Goal: Task Accomplishment & Management: Use online tool/utility

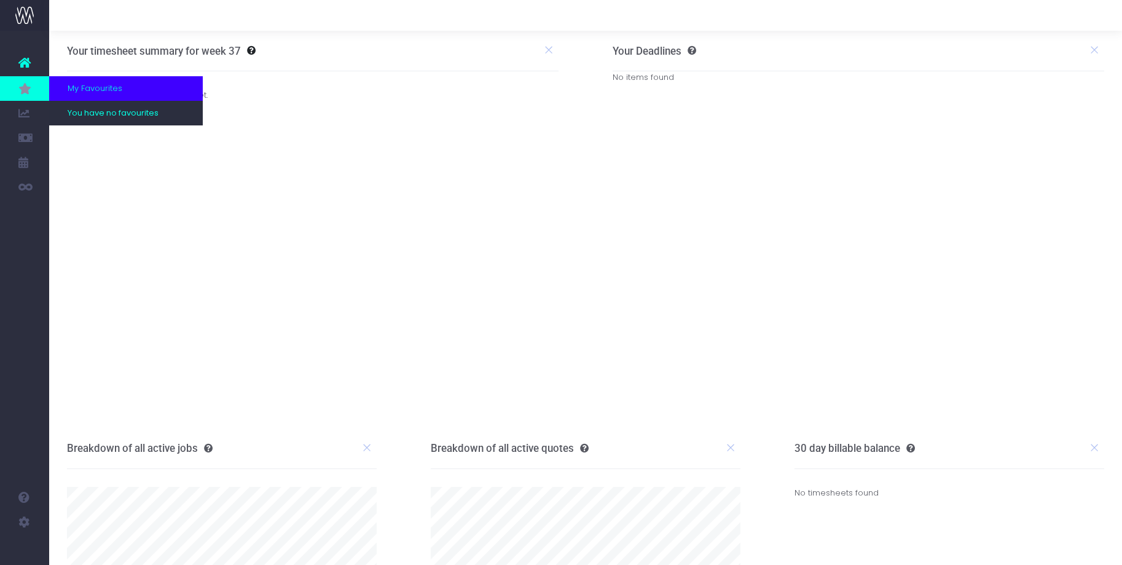
click at [30, 90] on icon at bounding box center [24, 89] width 12 height 14
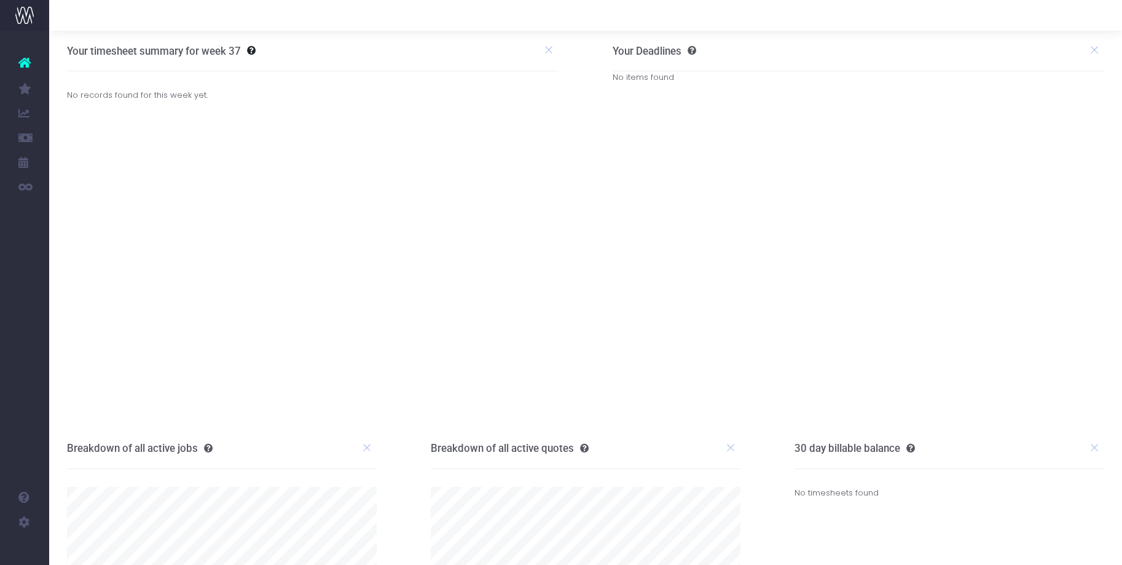
click at [25, 64] on icon at bounding box center [24, 63] width 12 height 16
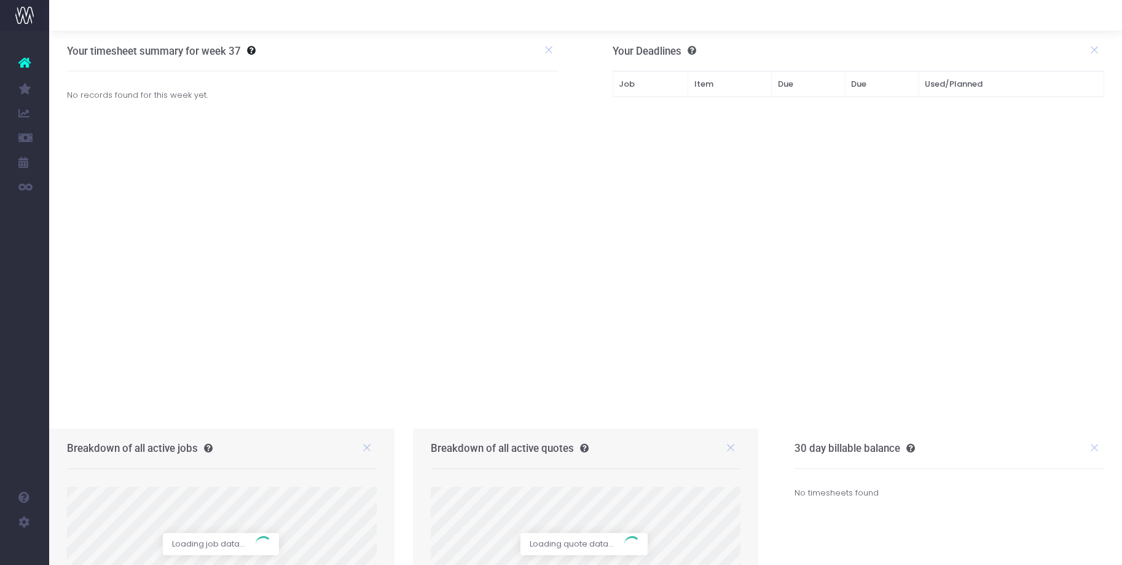
scroll to position [7, 0]
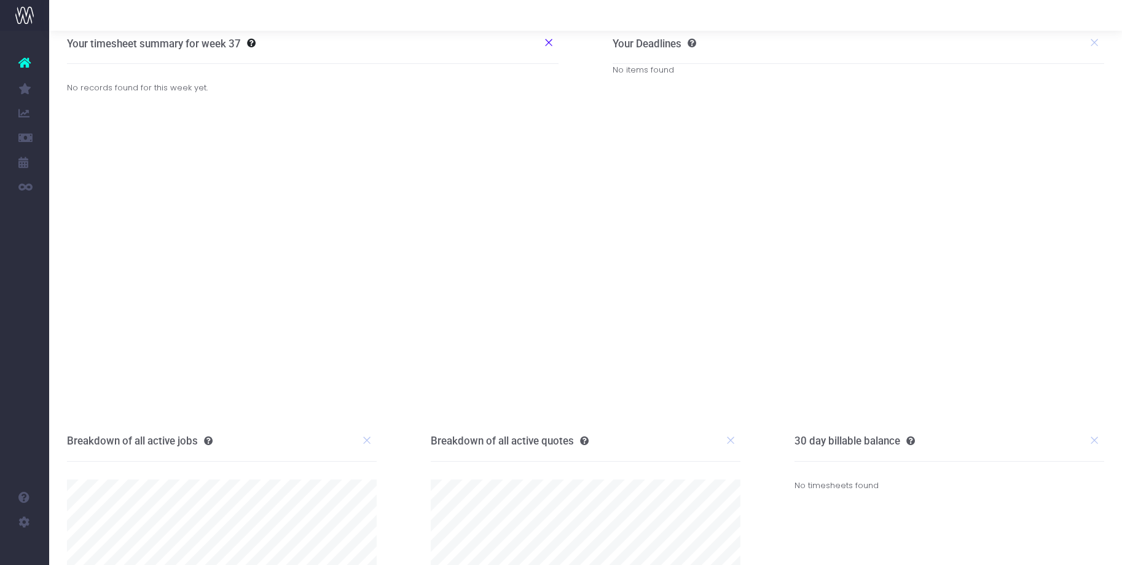
drag, startPoint x: 543, startPoint y: 33, endPoint x: 549, endPoint y: 37, distance: 7.4
click at [543, 33] on li at bounding box center [549, 43] width 20 height 23
click at [549, 39] on icon at bounding box center [548, 42] width 11 height 11
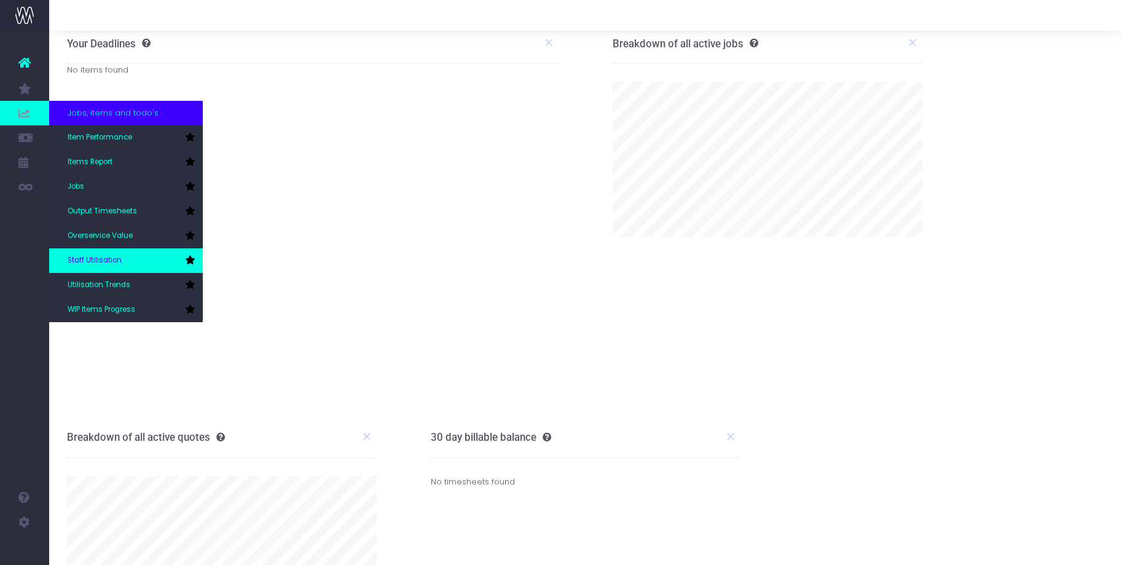
click at [130, 253] on link "Staff Utilisation" at bounding box center [126, 260] width 154 height 25
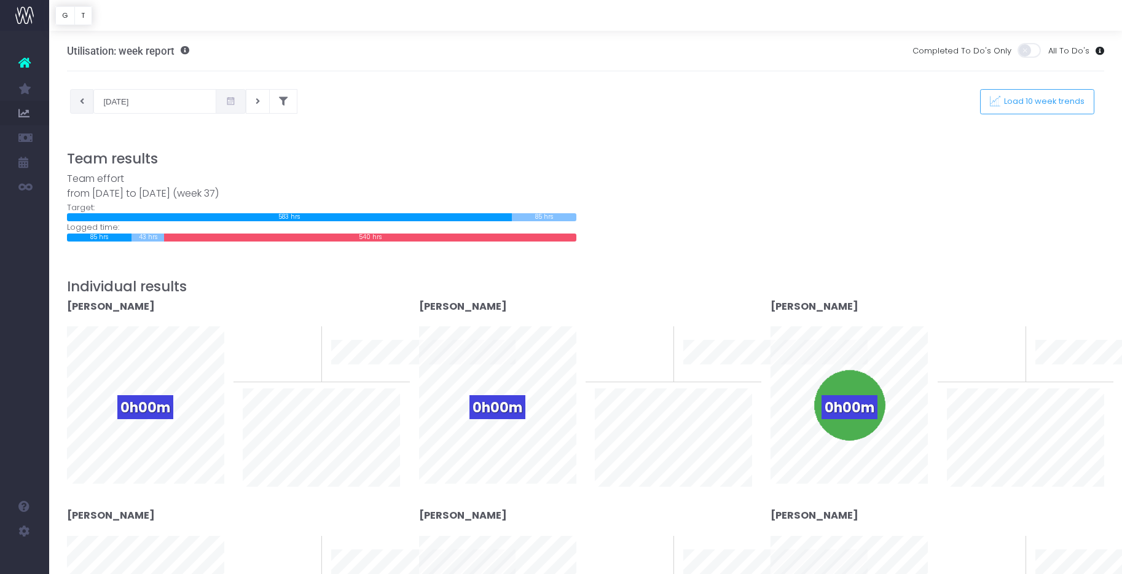
click at [78, 100] on button at bounding box center [82, 101] width 24 height 25
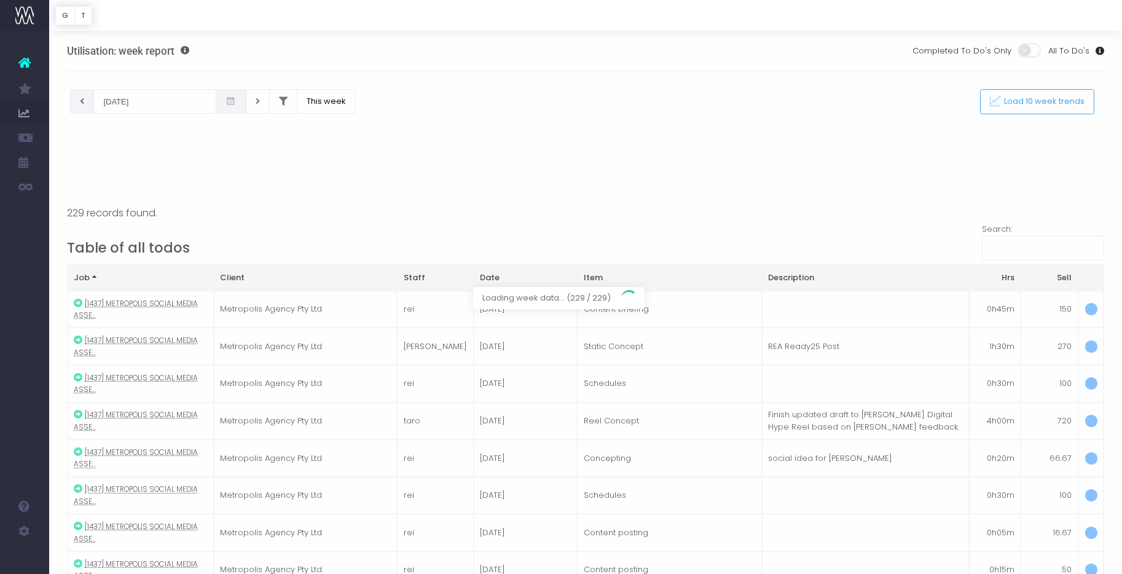
click at [308, 100] on div at bounding box center [561, 287] width 1122 height 574
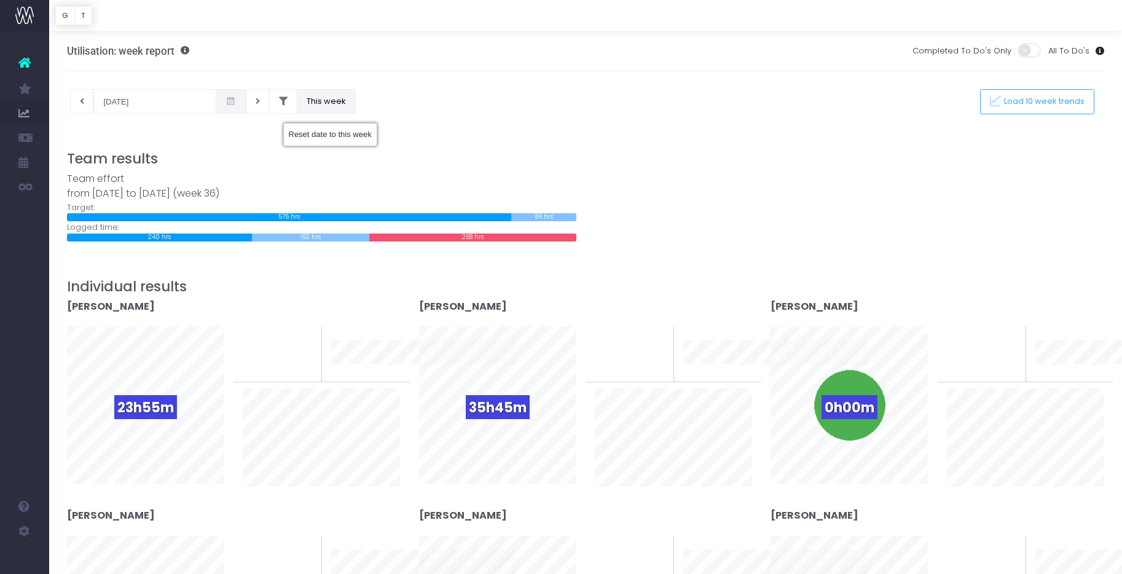
click at [314, 105] on button "This week" at bounding box center [326, 101] width 59 height 25
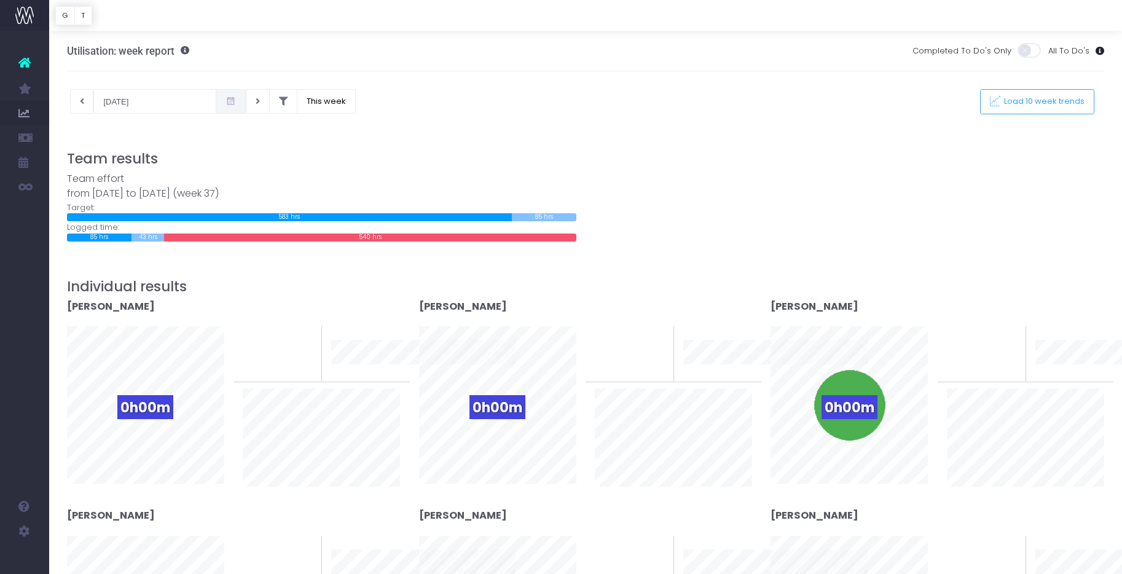
click at [226, 101] on icon at bounding box center [231, 101] width 10 height 0
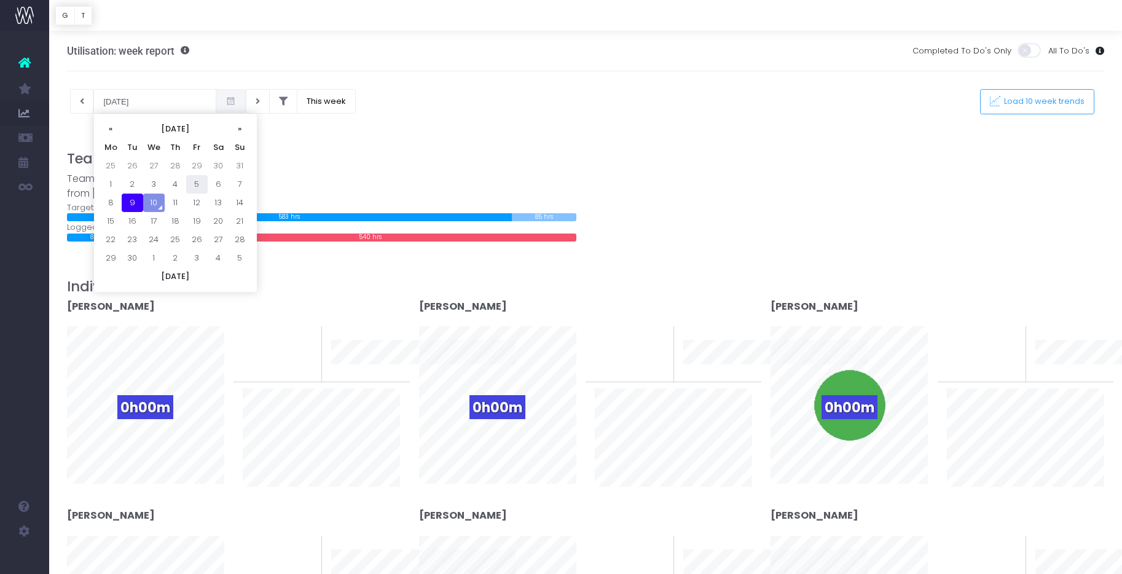
click at [197, 182] on td "5" at bounding box center [197, 184] width 22 height 18
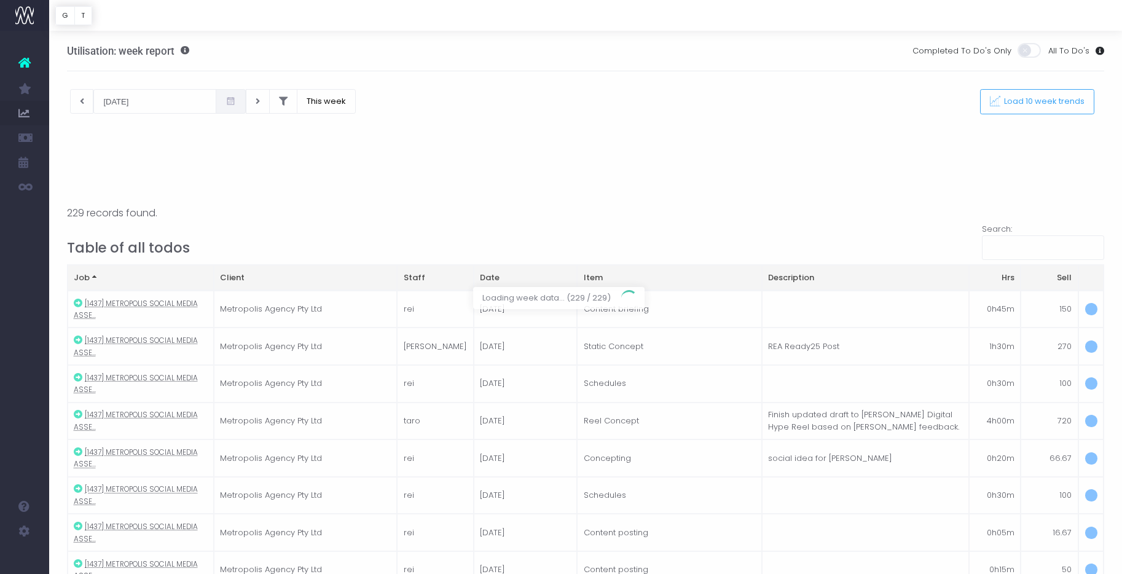
click at [209, 103] on div at bounding box center [561, 287] width 1122 height 574
click at [210, 100] on div at bounding box center [561, 287] width 1122 height 574
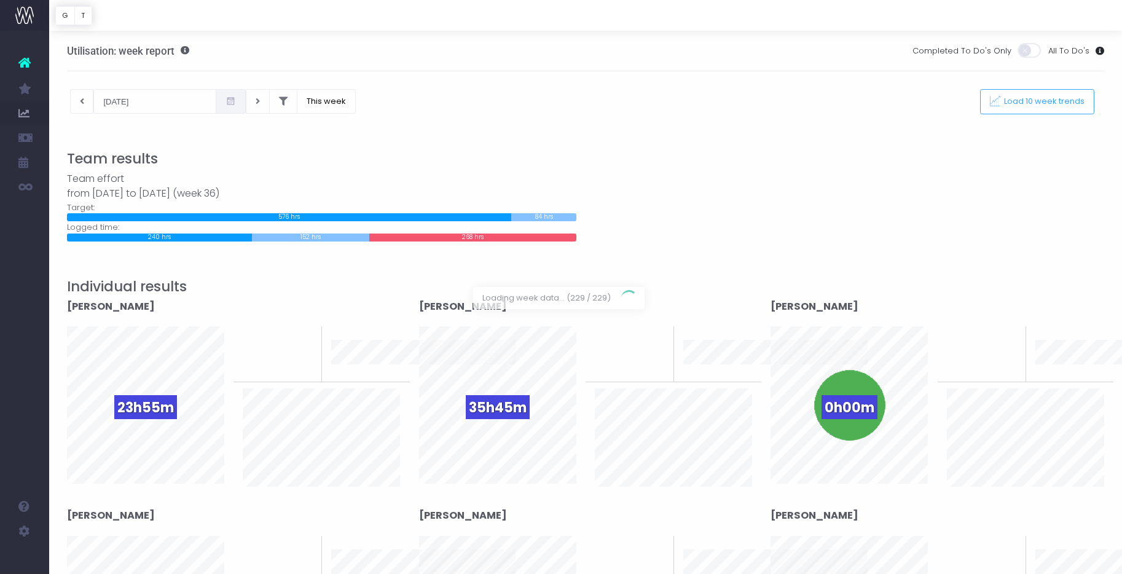
click at [172, 101] on div at bounding box center [561, 287] width 1122 height 574
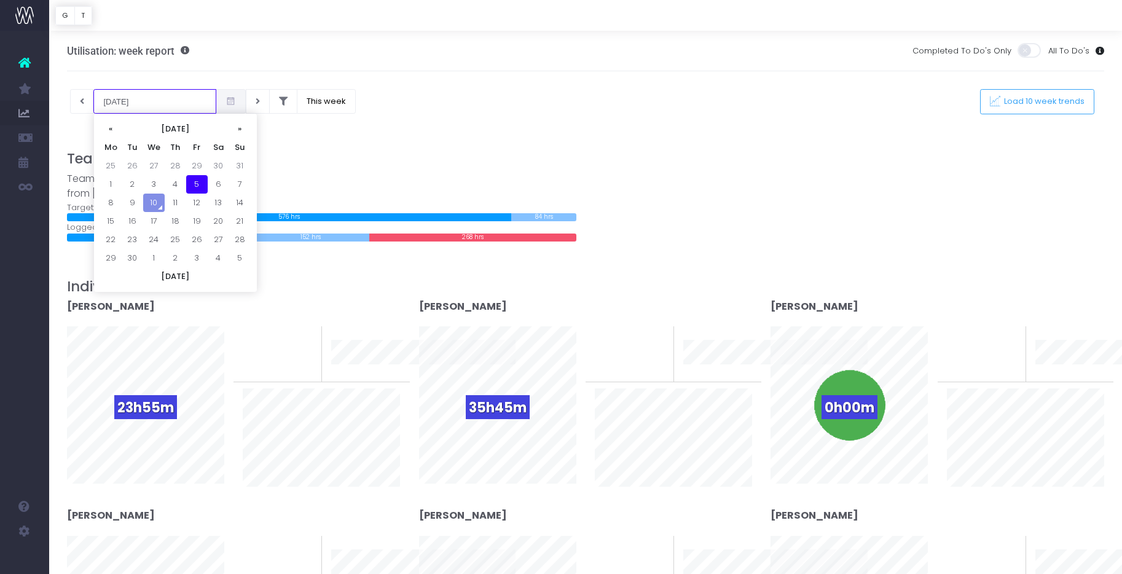
click at [154, 101] on input "[DATE]" at bounding box center [154, 101] width 123 height 25
click at [129, 201] on td "9" at bounding box center [133, 203] width 22 height 18
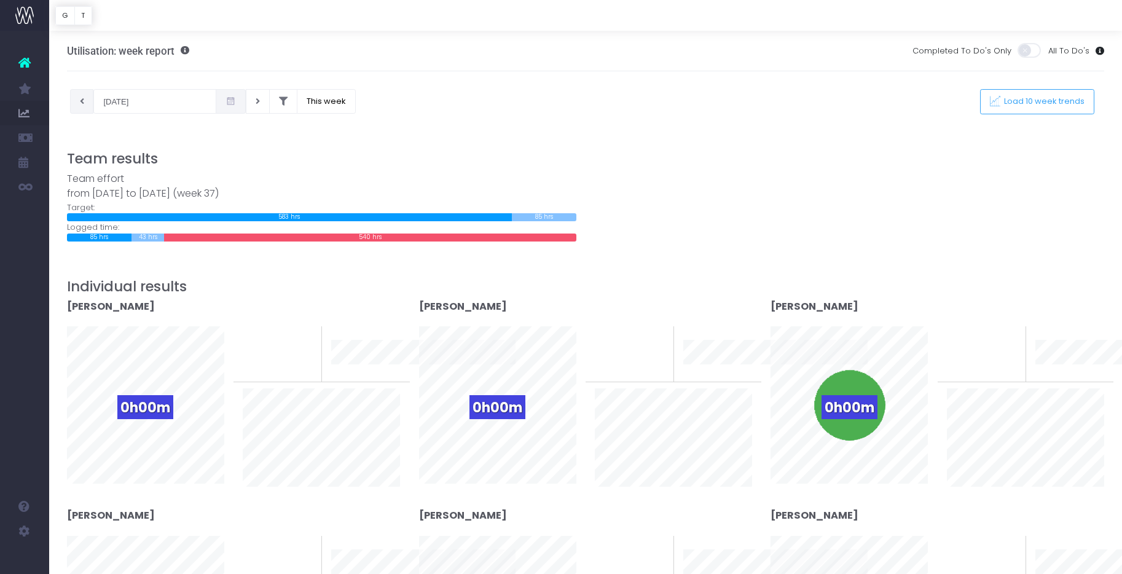
click at [82, 101] on icon at bounding box center [82, 101] width 4 height 0
click at [226, 101] on icon at bounding box center [231, 101] width 10 height 0
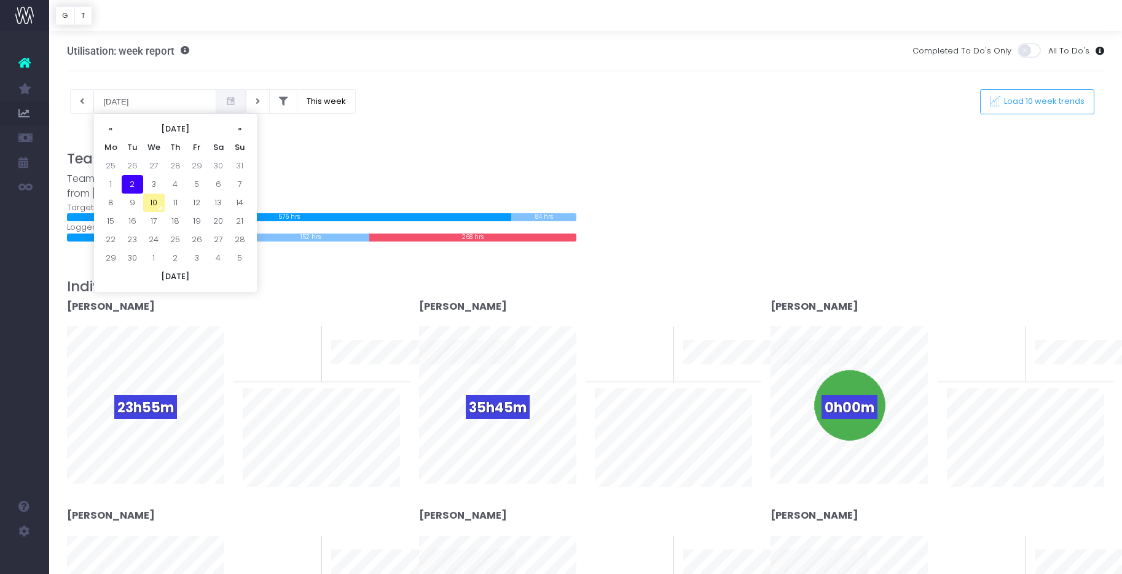
click at [155, 202] on td "10" at bounding box center [154, 203] width 22 height 18
type input "[DATE]"
